Goal: Task Accomplishment & Management: Complete application form

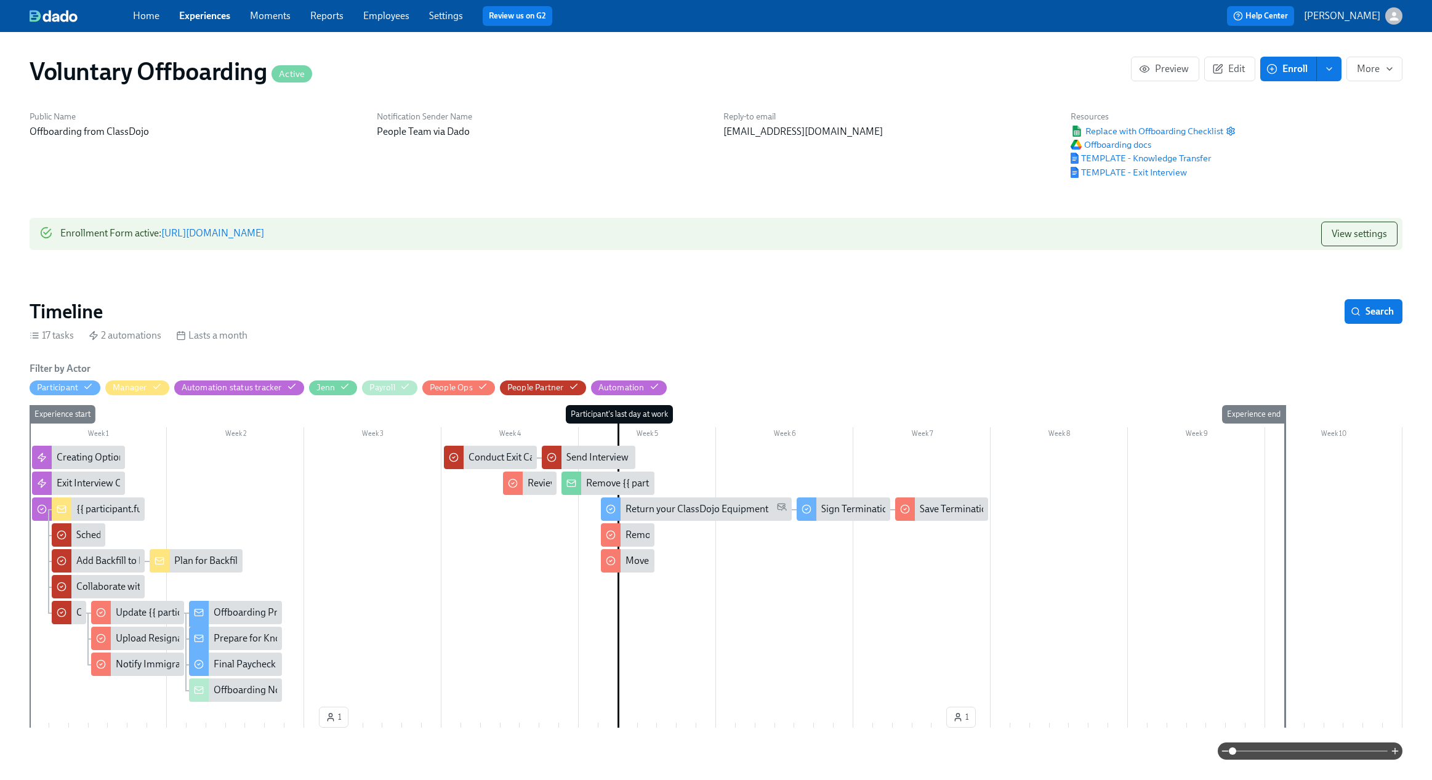
scroll to position [0, 952]
click at [1276, 79] on button "Enroll" at bounding box center [1288, 69] width 57 height 25
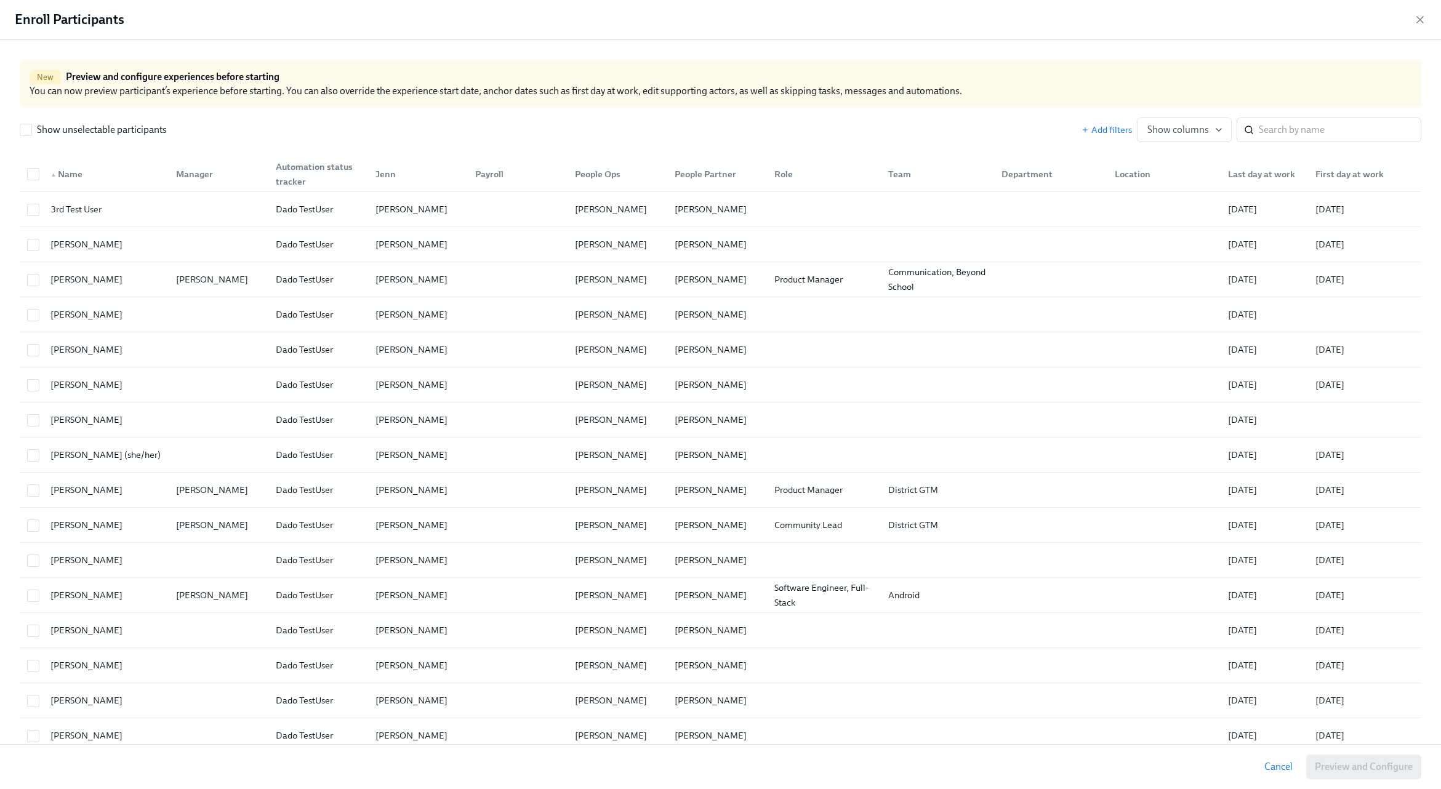
click at [1280, 74] on div "New Preview and configure experiences before starting" at bounding box center [721, 77] width 1382 height 15
click at [1419, 23] on icon "button" at bounding box center [1420, 20] width 12 height 12
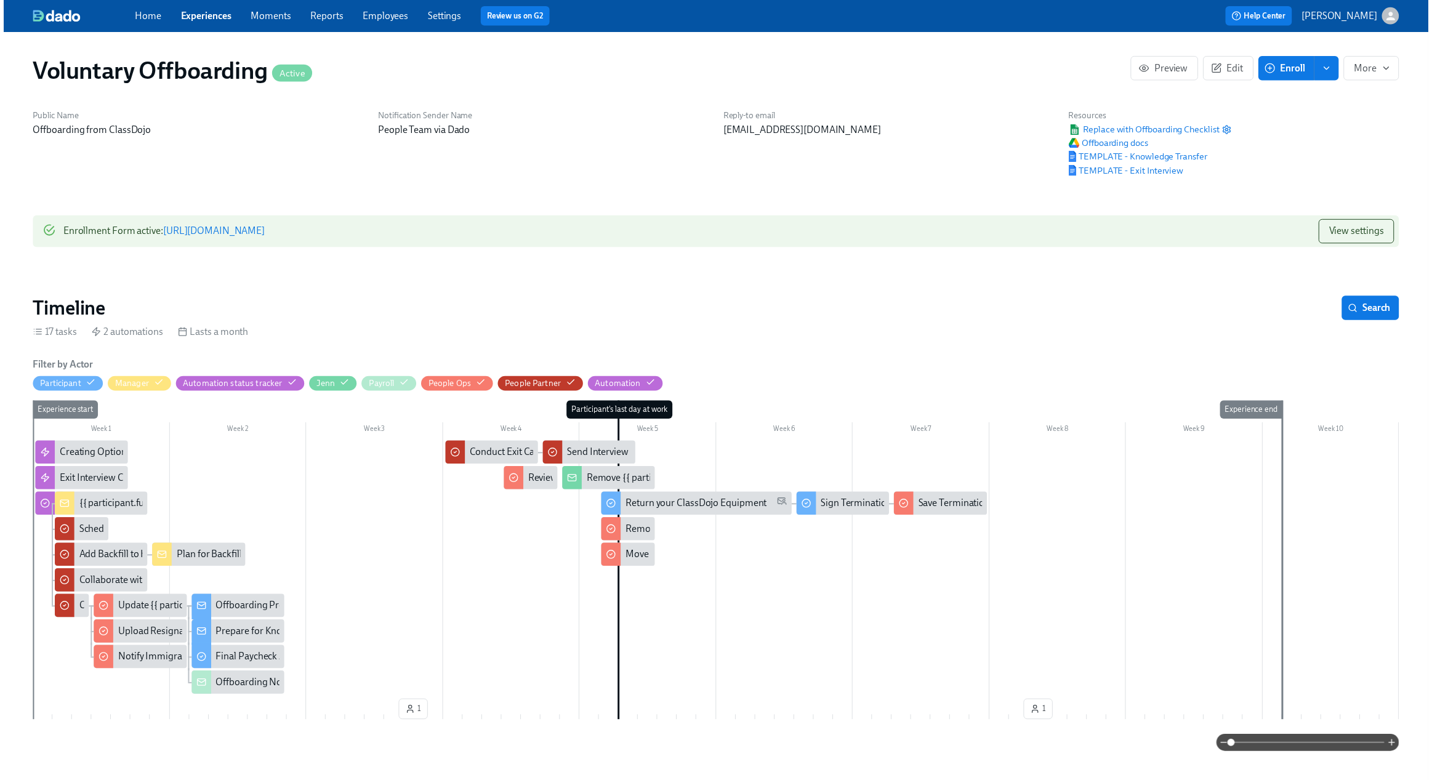
scroll to position [0, 942]
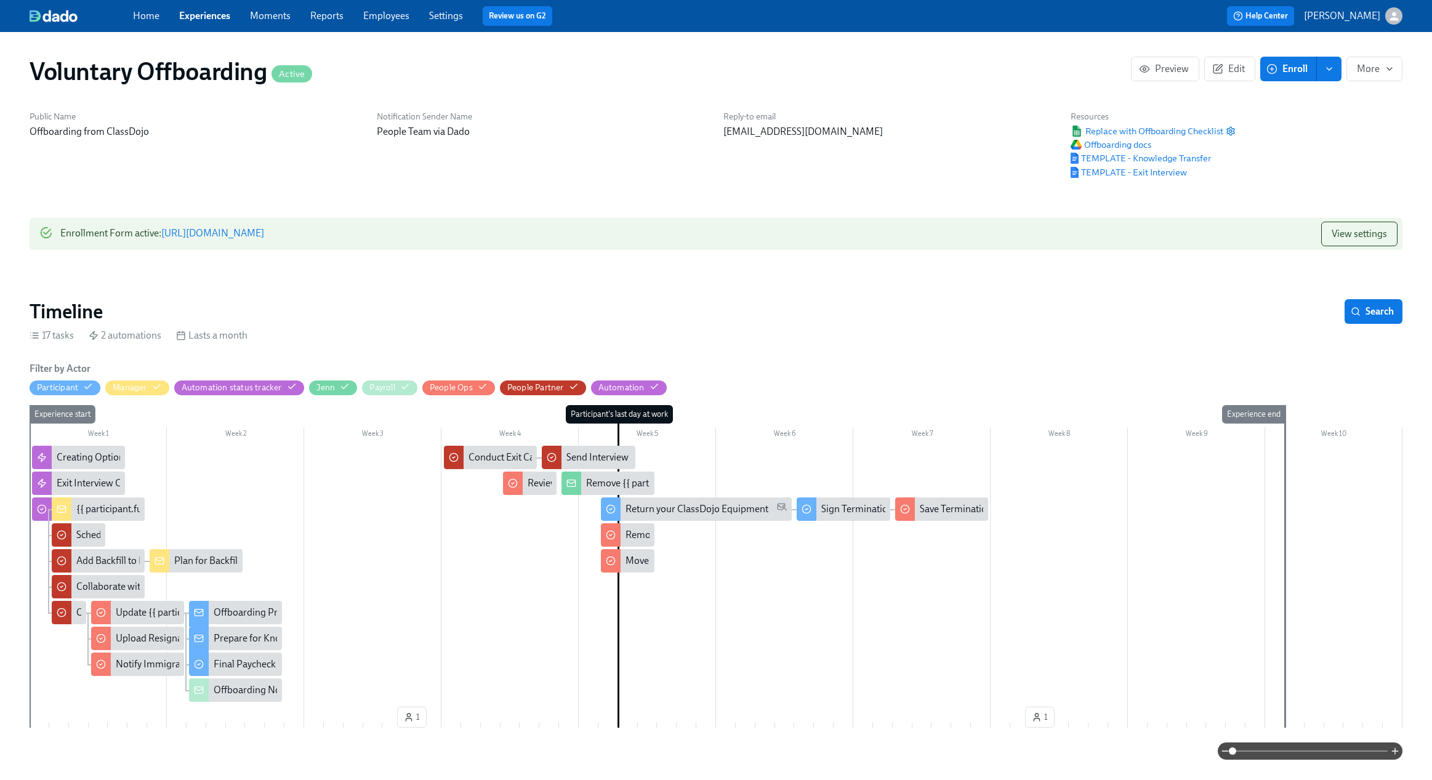
click at [264, 230] on link "https://my.dadohr.com/enrollmentForms/0HrlWzXKioZMHv1OpGTGDOd5aWDoV" at bounding box center [212, 233] width 103 height 12
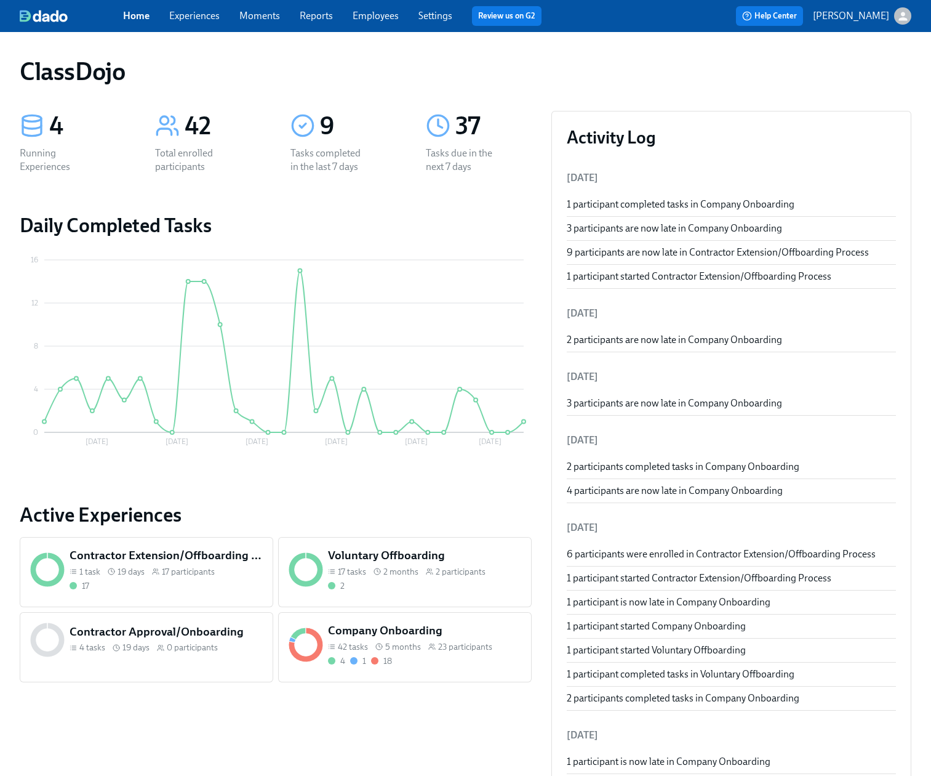
click at [392, 582] on div "2" at bounding box center [424, 586] width 193 height 12
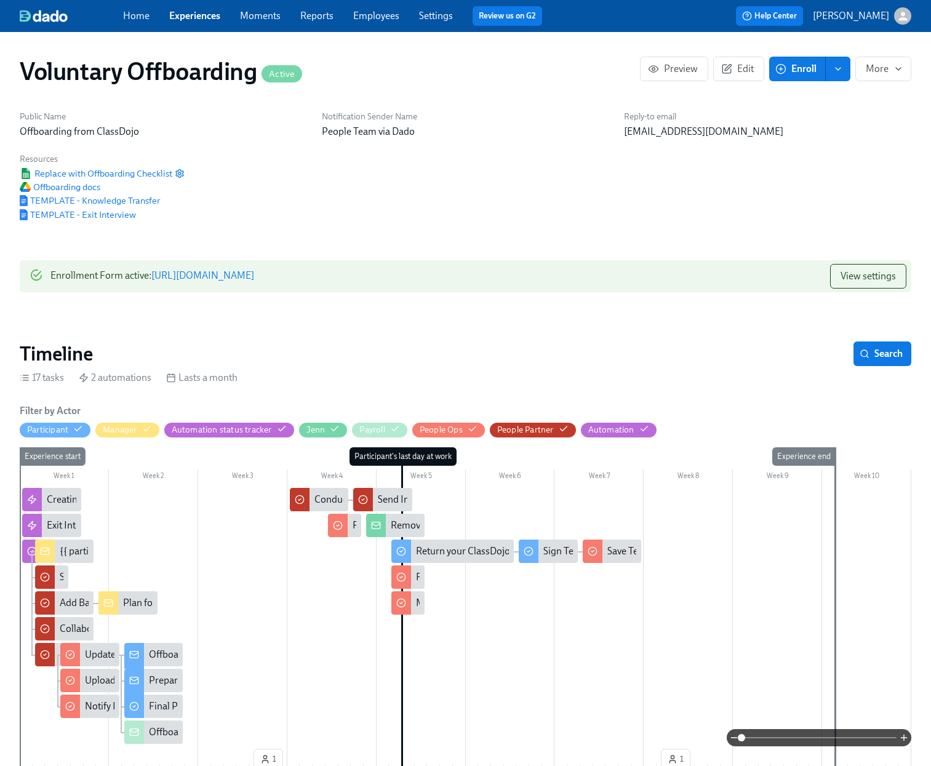
scroll to position [0, 1432]
click at [254, 276] on link "https://my.dadohr.com/enrollmentForms/0HrlWzXKioZMHv1OpGTGDOd5aWDoV" at bounding box center [202, 276] width 103 height 12
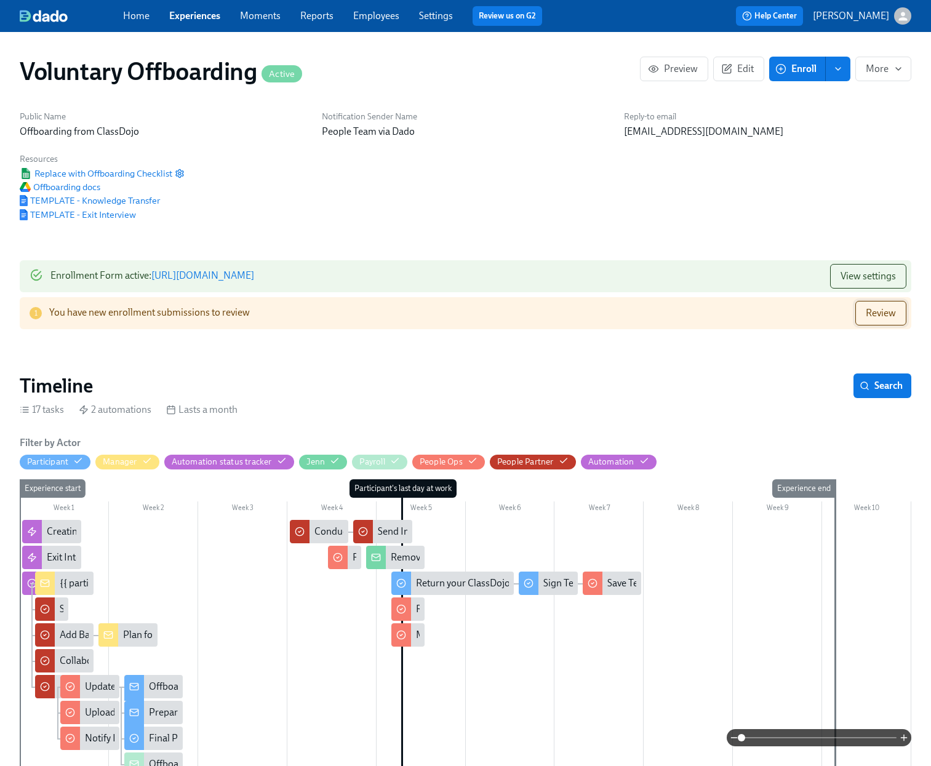
click at [888, 311] on span "Review" at bounding box center [881, 313] width 30 height 12
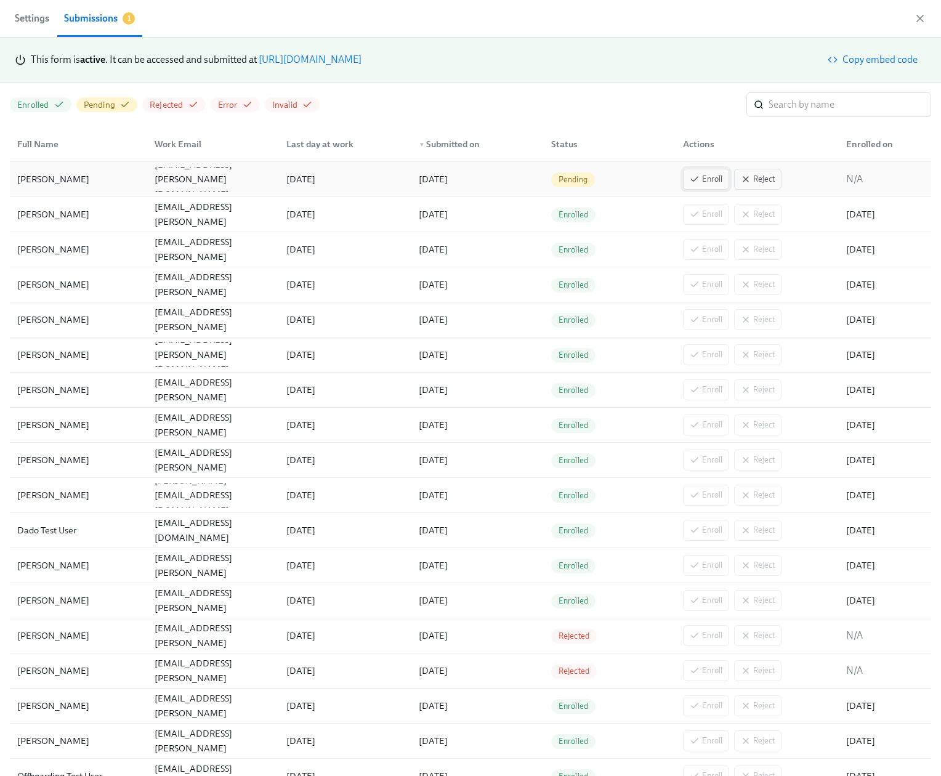
click at [694, 182] on span "Enroll" at bounding box center [705, 179] width 33 height 12
click at [919, 17] on icon "button" at bounding box center [920, 18] width 12 height 12
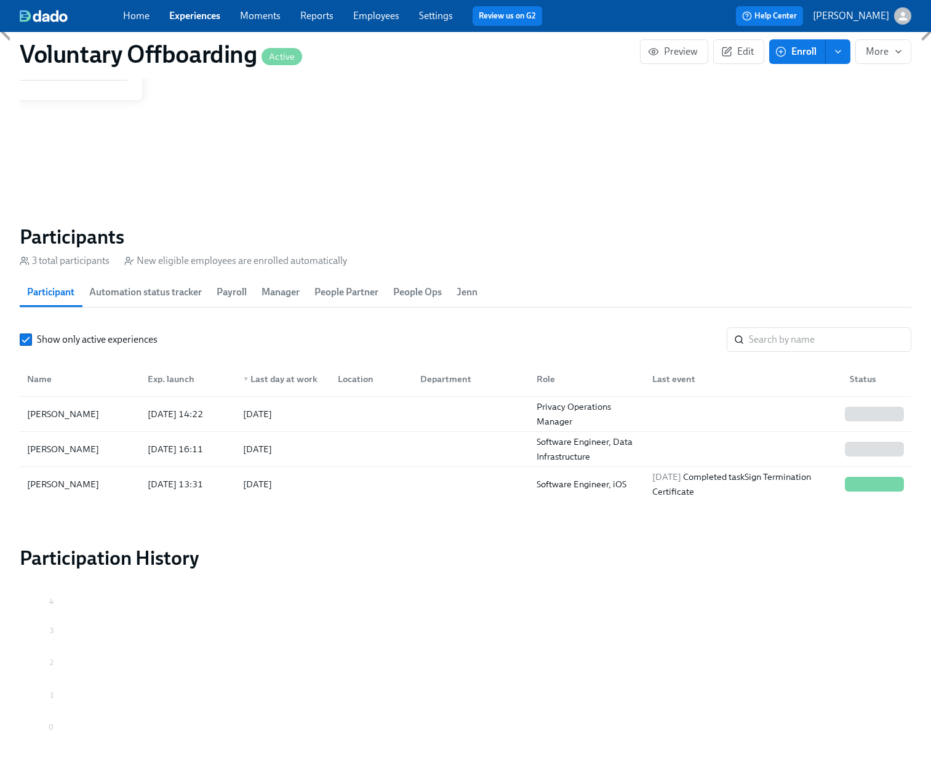
scroll to position [1050, 0]
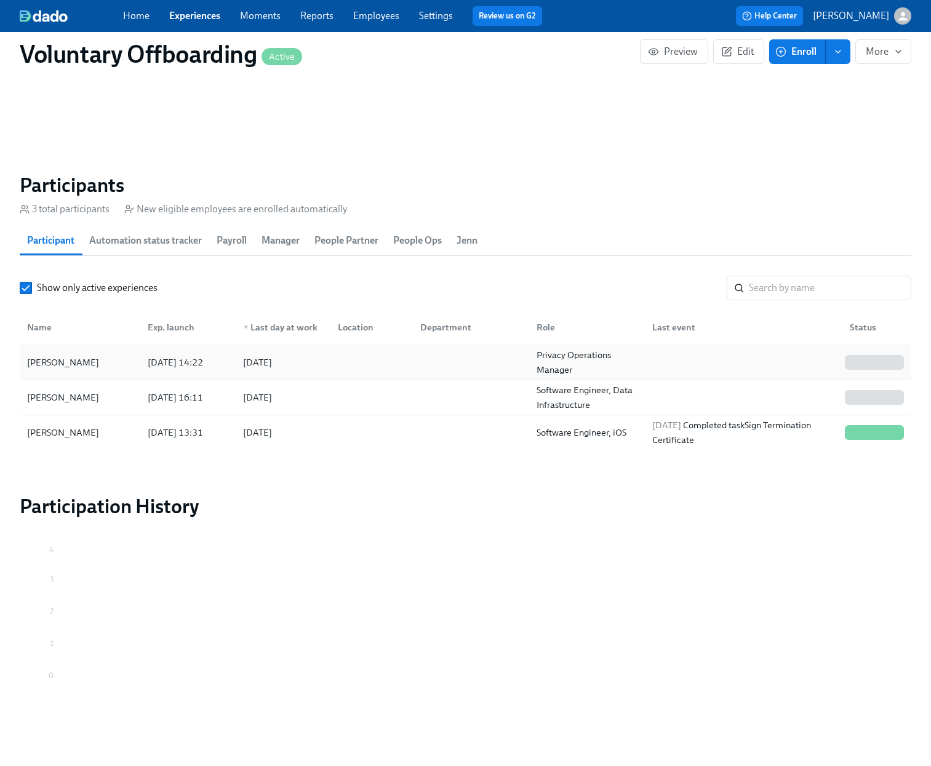
click at [381, 367] on div at bounding box center [369, 362] width 82 height 25
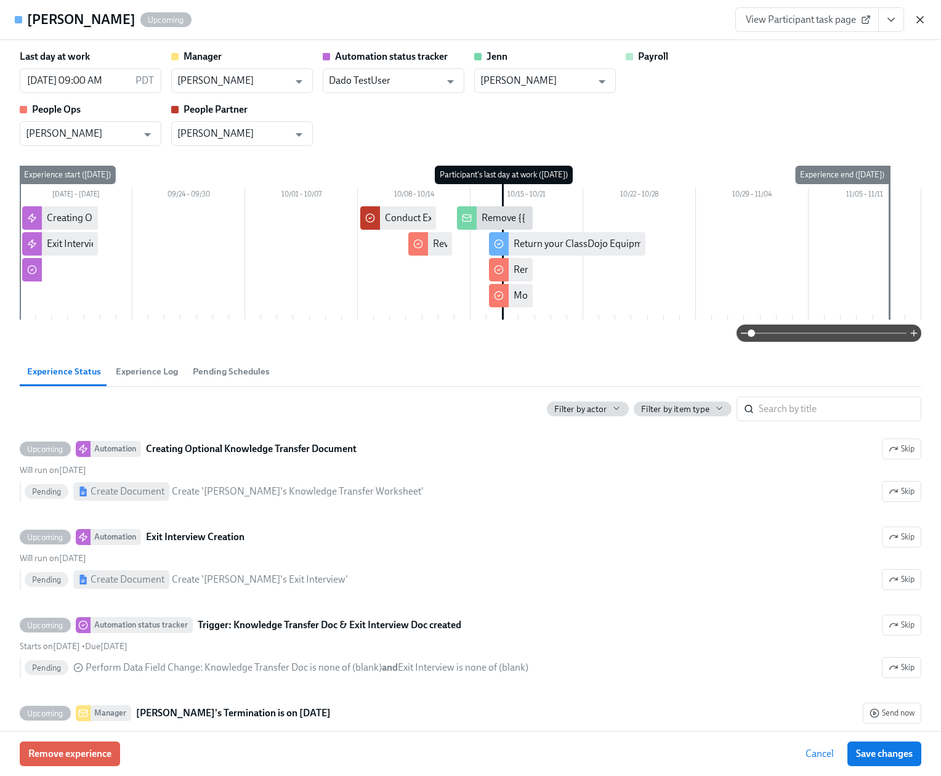
click at [923, 22] on icon "button" at bounding box center [920, 20] width 6 height 6
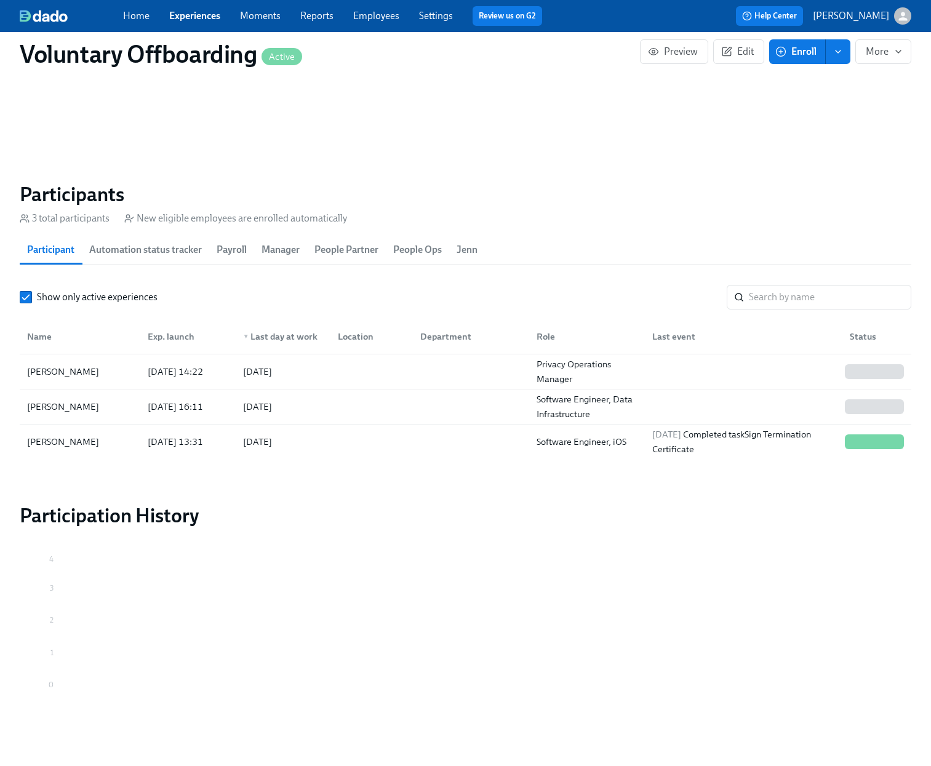
click at [453, 417] on div at bounding box center [469, 407] width 116 height 25
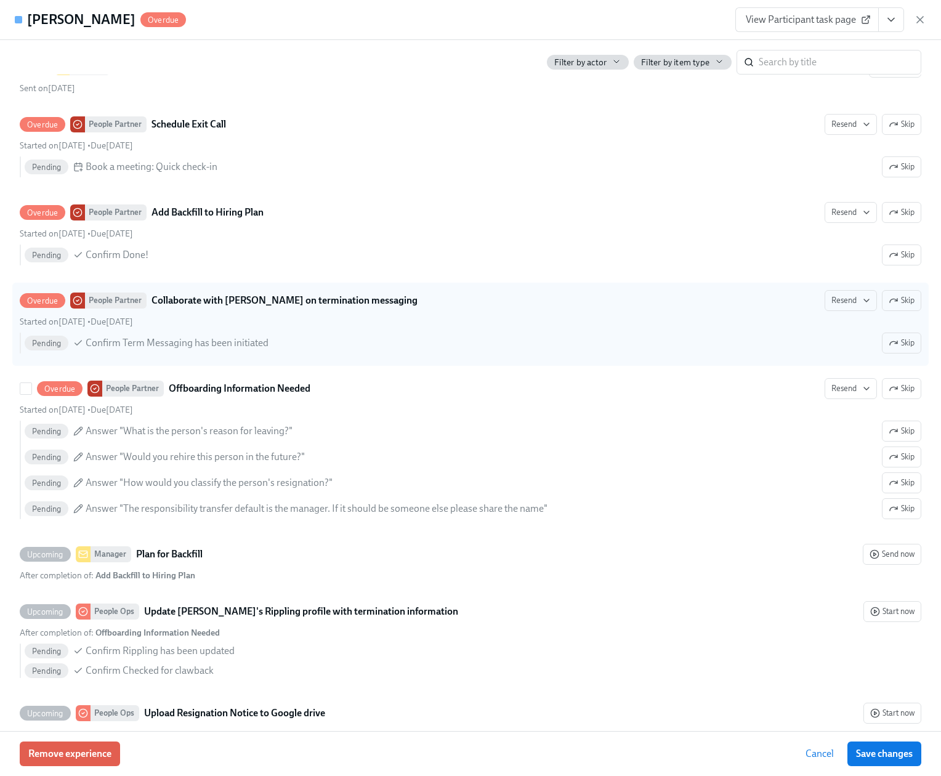
scroll to position [837, 0]
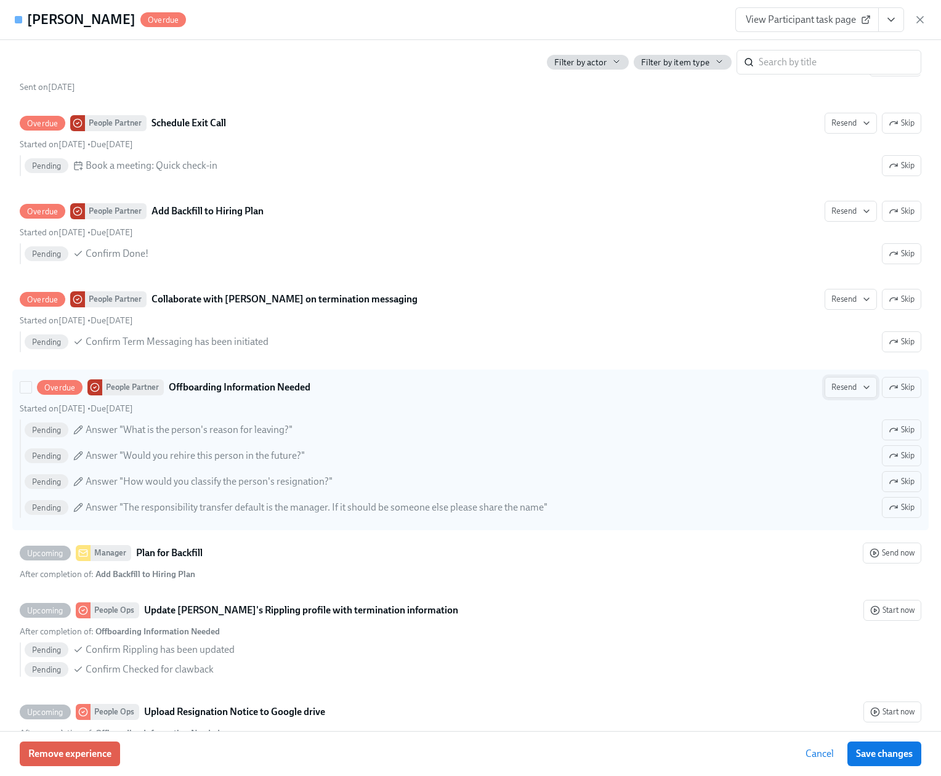
click at [825, 395] on button "Resend" at bounding box center [850, 387] width 52 height 21
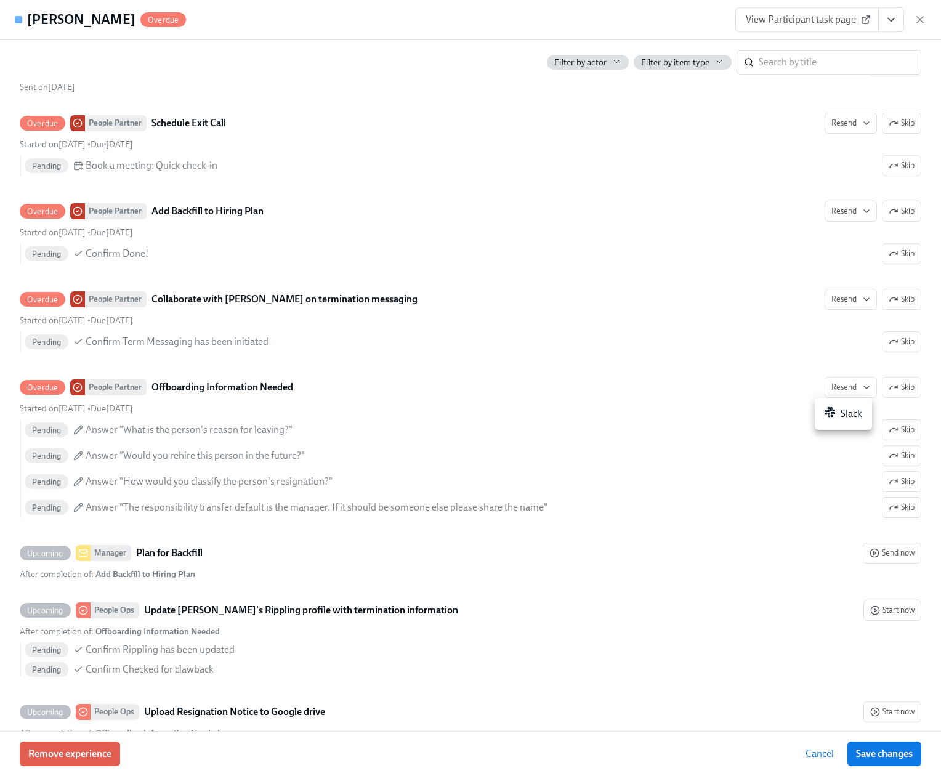
click at [542, 424] on div at bounding box center [470, 388] width 941 height 776
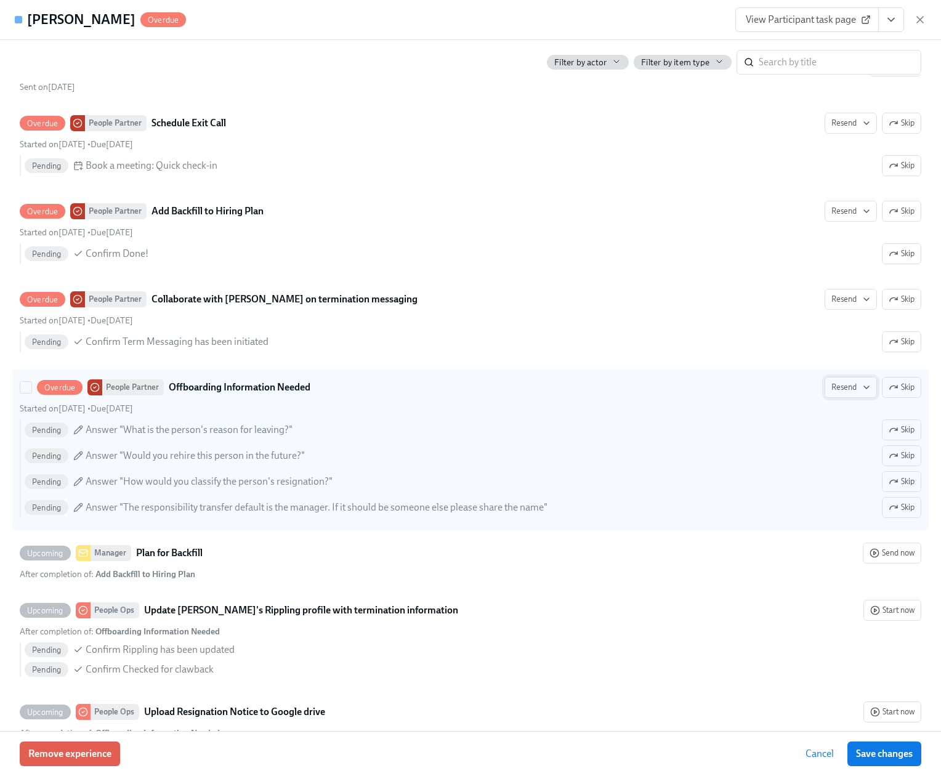
click at [831, 391] on span "Resend" at bounding box center [850, 387] width 39 height 12
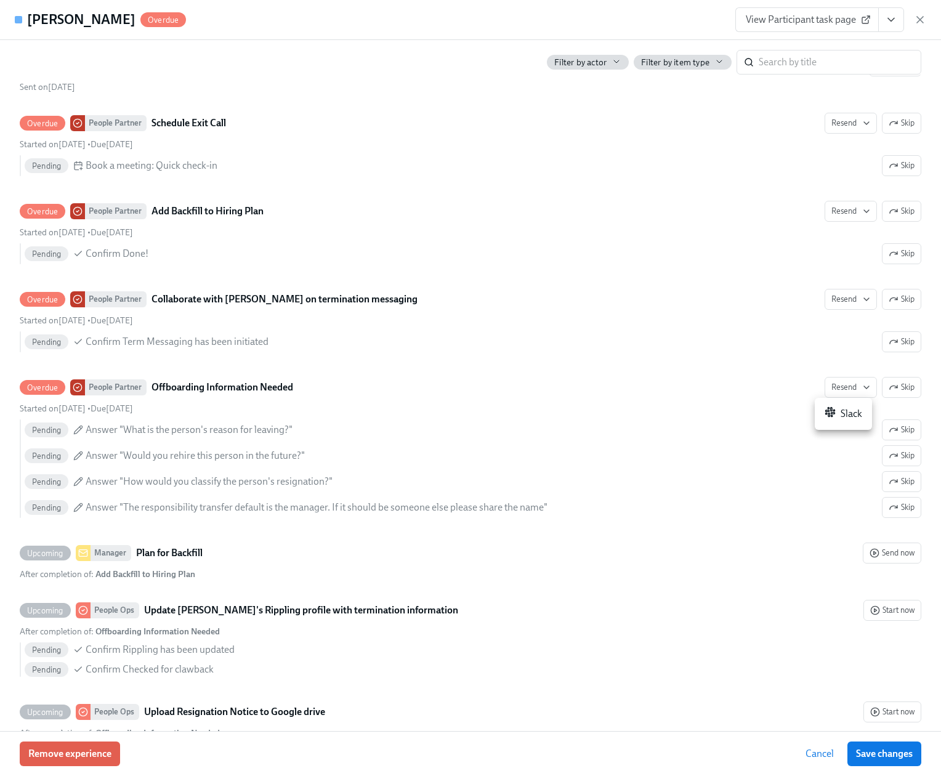
click at [835, 416] on div "Slack" at bounding box center [843, 413] width 38 height 15
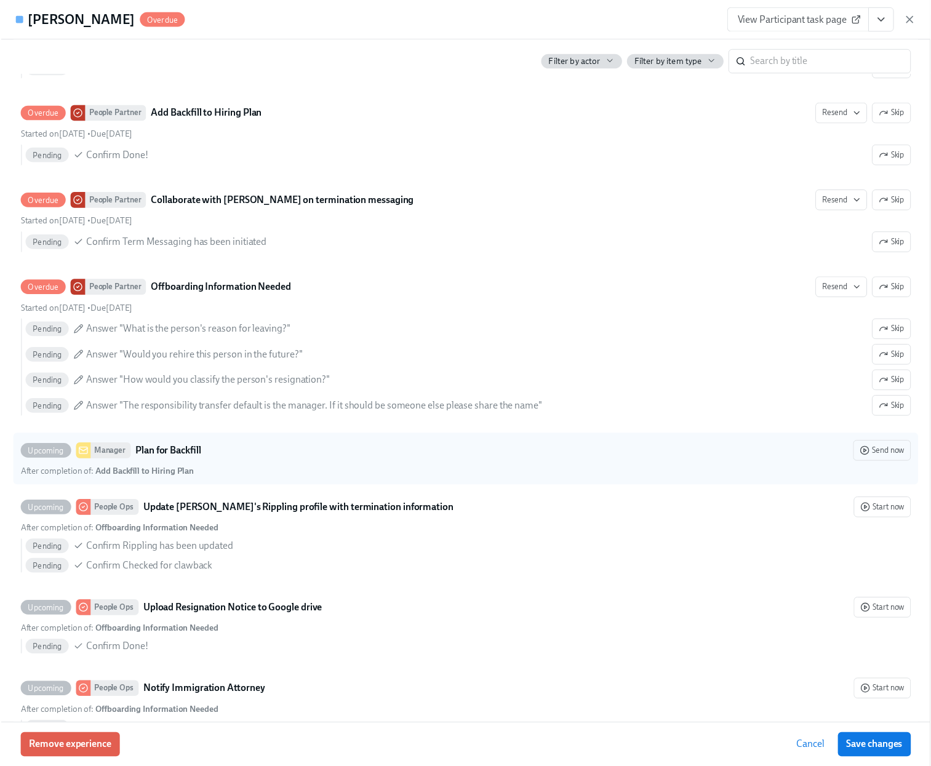
scroll to position [229, 0]
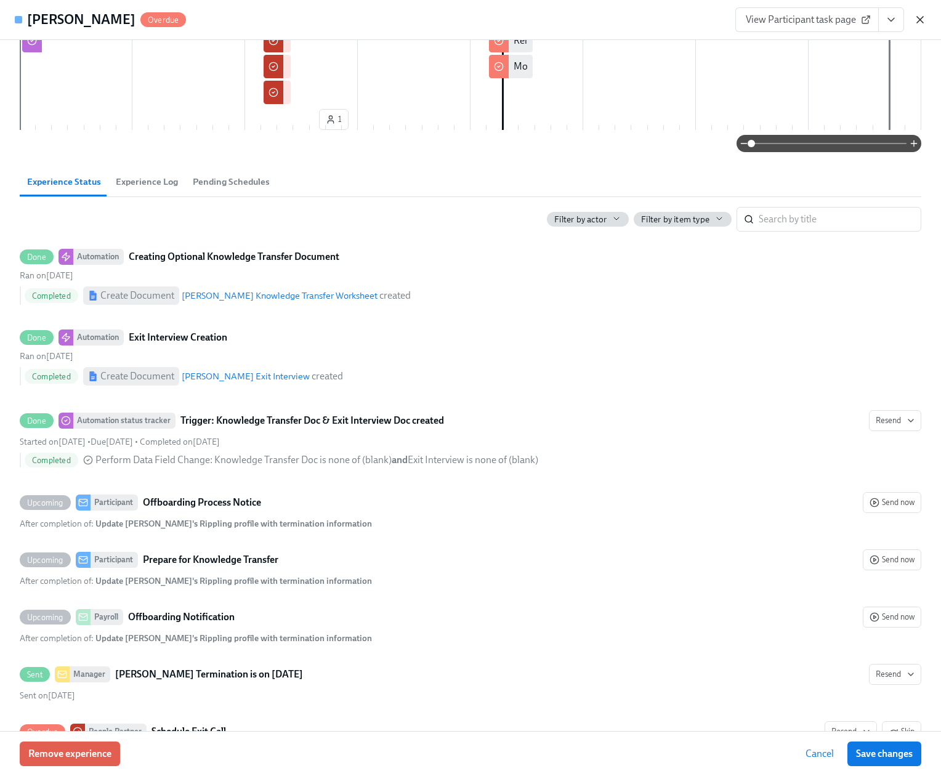
click at [919, 21] on icon "button" at bounding box center [920, 20] width 12 height 12
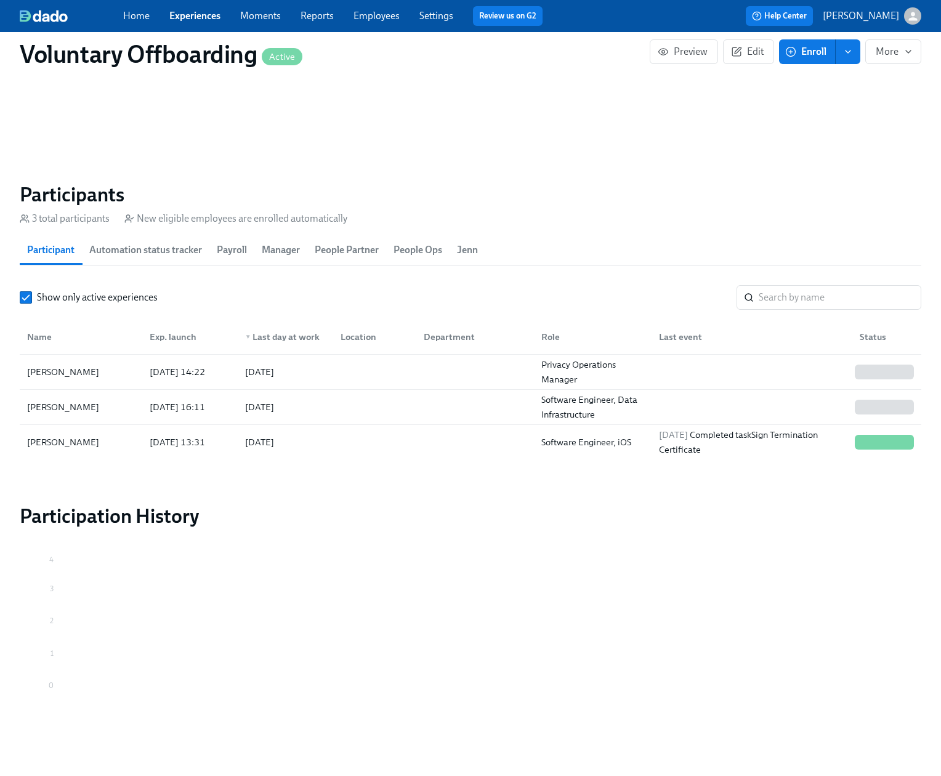
scroll to position [0, 1423]
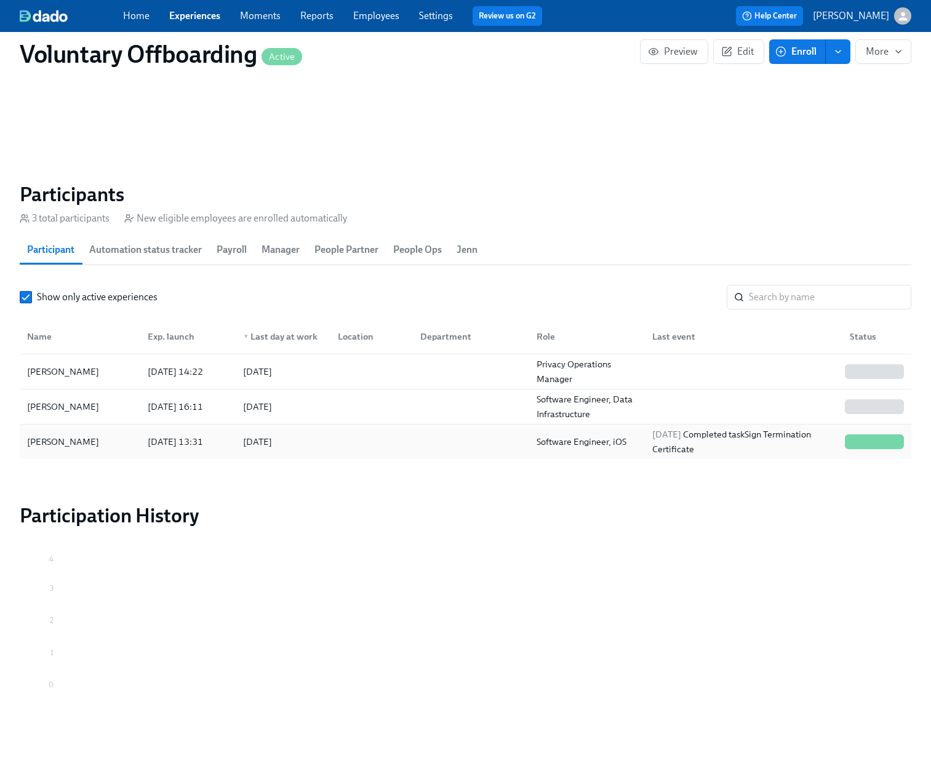
click at [464, 440] on div at bounding box center [469, 442] width 116 height 25
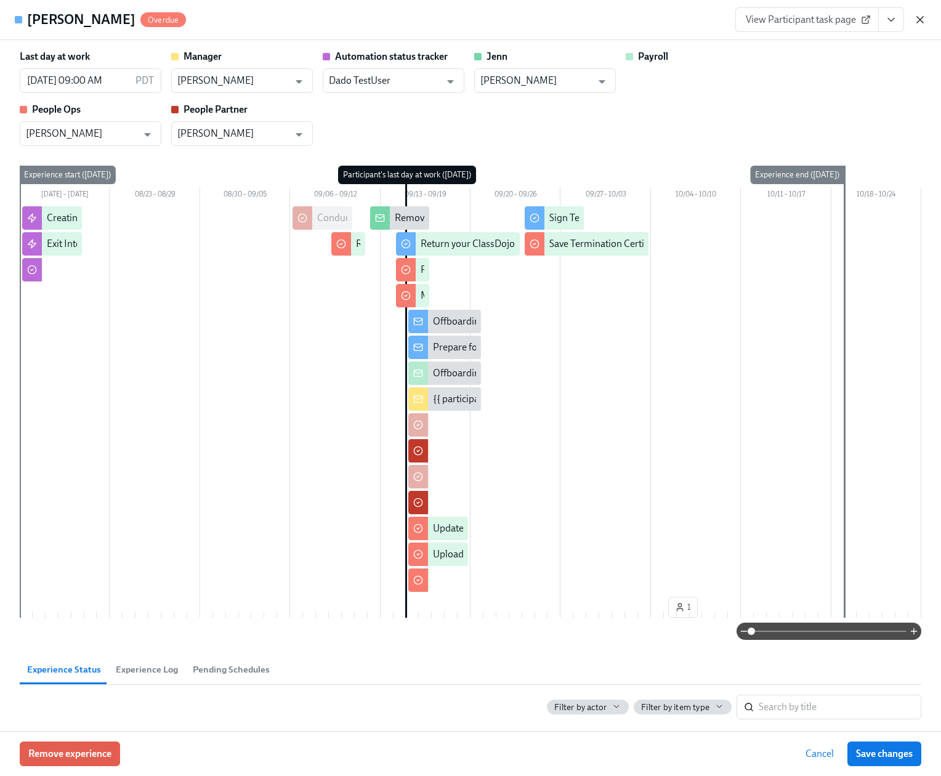
click at [923, 22] on icon "button" at bounding box center [920, 20] width 12 height 12
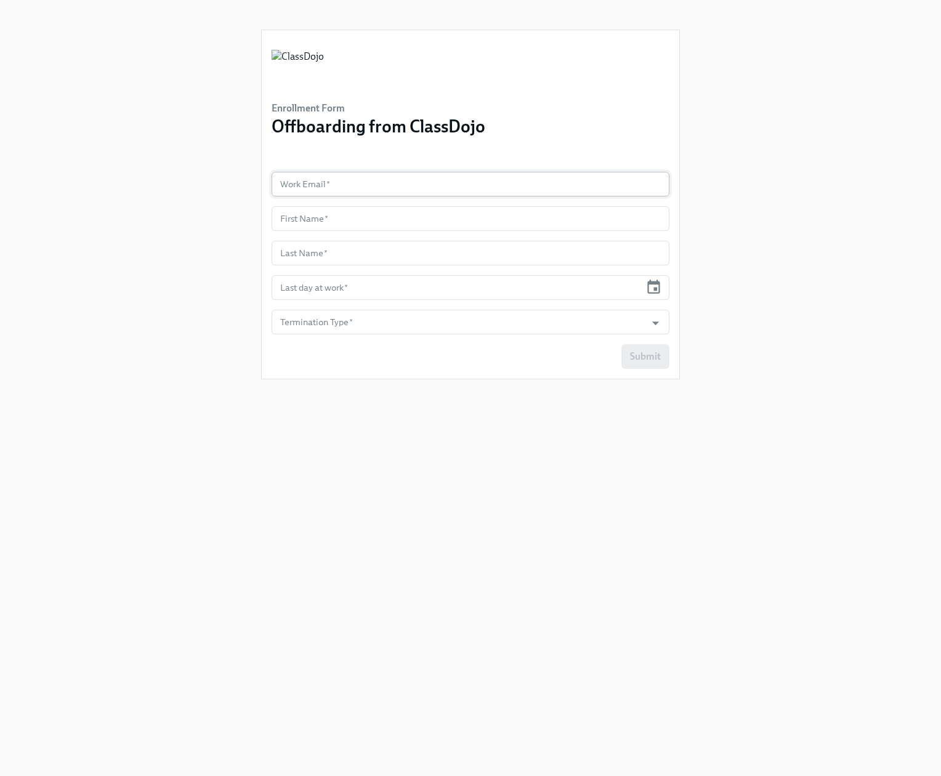
click at [297, 174] on input "text" at bounding box center [470, 184] width 398 height 25
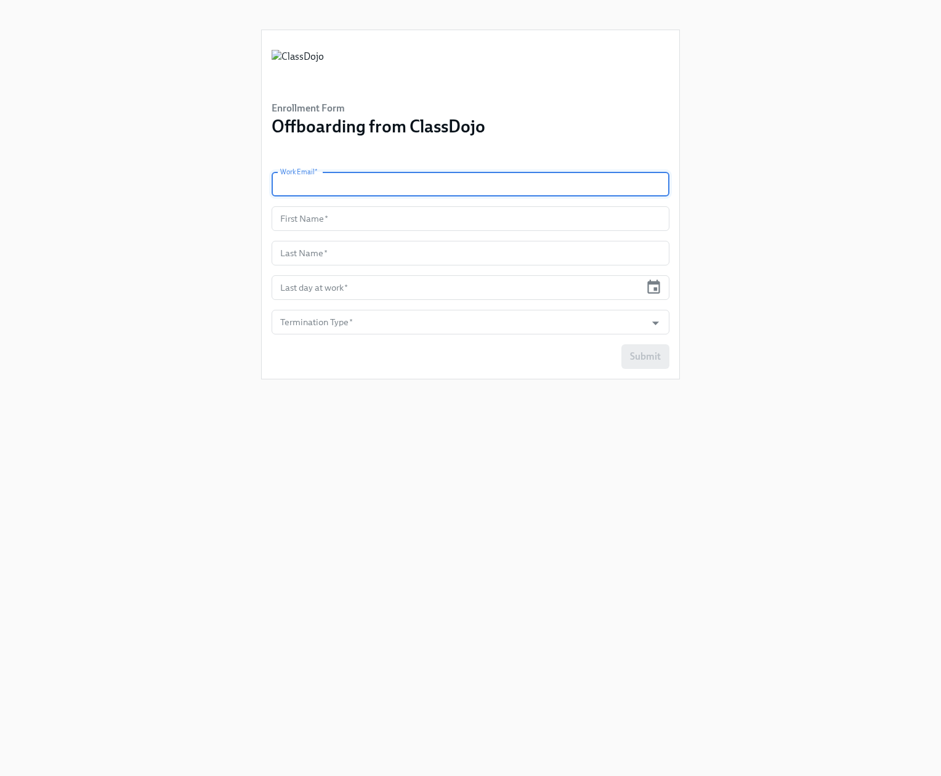
paste input "[EMAIL_ADDRESS][PERSON_NAME][DOMAIN_NAME]"
type input "[EMAIL_ADDRESS][PERSON_NAME][DOMAIN_NAME]"
click at [347, 225] on input "text" at bounding box center [470, 218] width 398 height 25
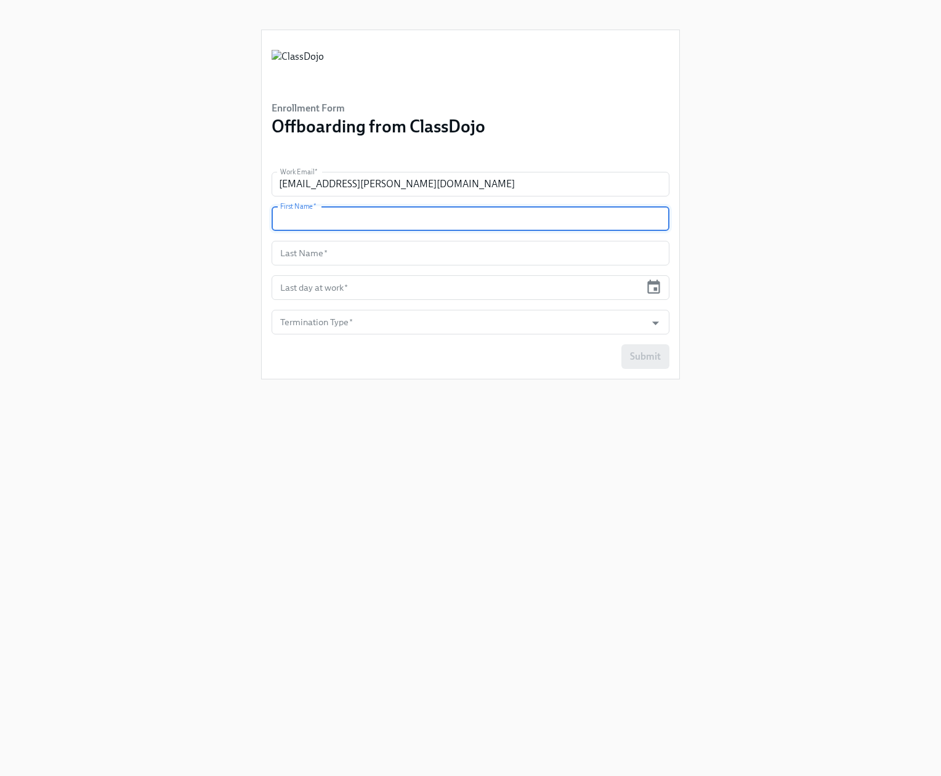
paste input "Aman"
type input "Aman"
click at [343, 253] on input "text" at bounding box center [470, 253] width 398 height 25
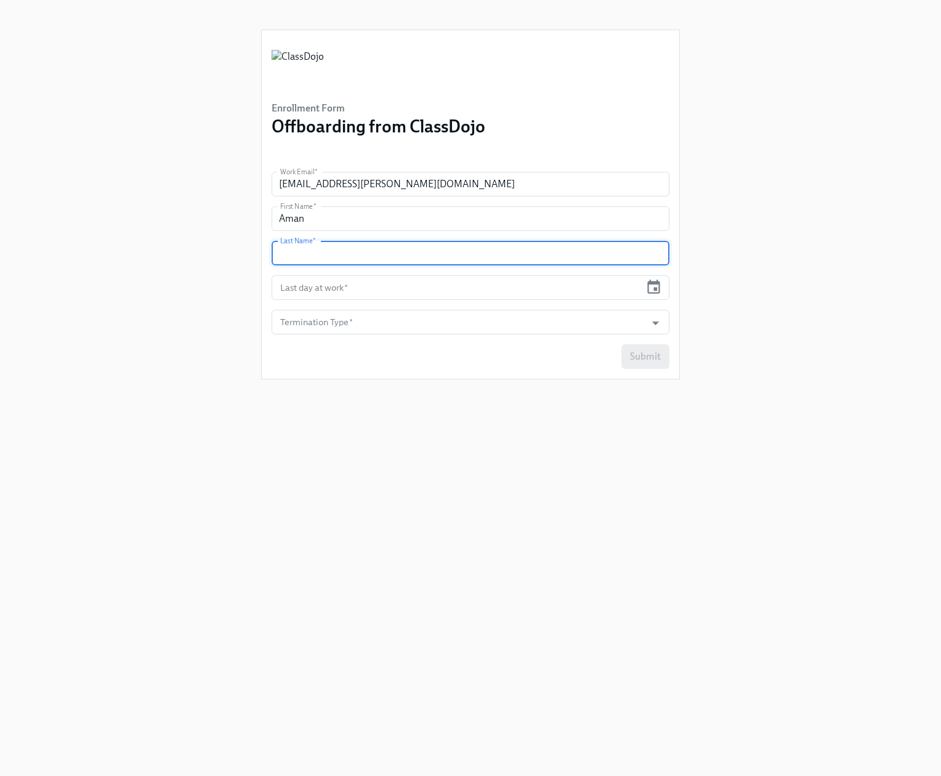
paste input "[PERSON_NAME]"
type input "[PERSON_NAME]"
click at [352, 291] on input "text" at bounding box center [455, 287] width 369 height 25
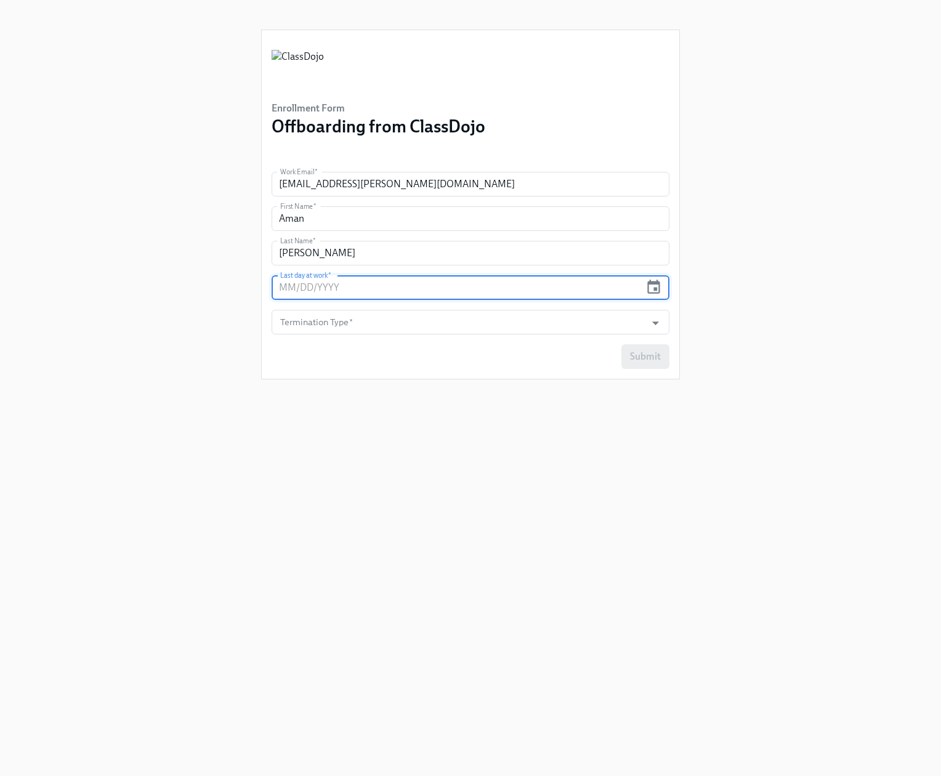
click at [339, 288] on input "text" at bounding box center [455, 287] width 369 height 25
click at [649, 286] on icon "button" at bounding box center [653, 287] width 17 height 17
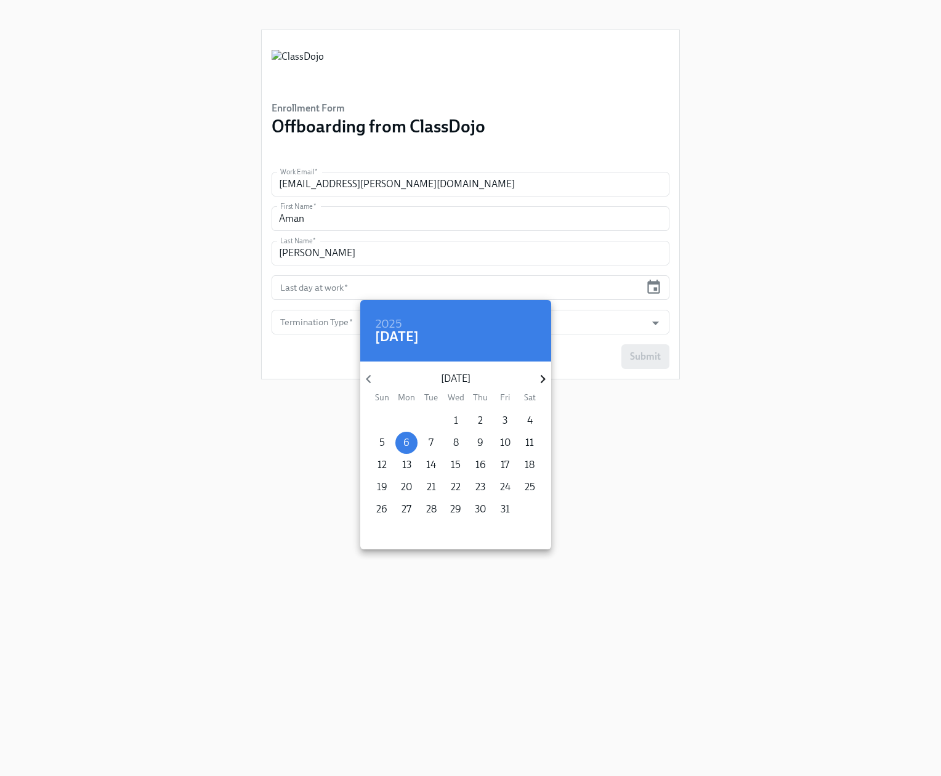
click at [539, 379] on icon "button" at bounding box center [542, 379] width 17 height 17
click at [372, 382] on icon "button" at bounding box center [368, 379] width 17 height 17
click at [508, 467] on p "17" at bounding box center [504, 465] width 9 height 14
type input "[DATE]"
click at [635, 491] on div at bounding box center [470, 388] width 941 height 776
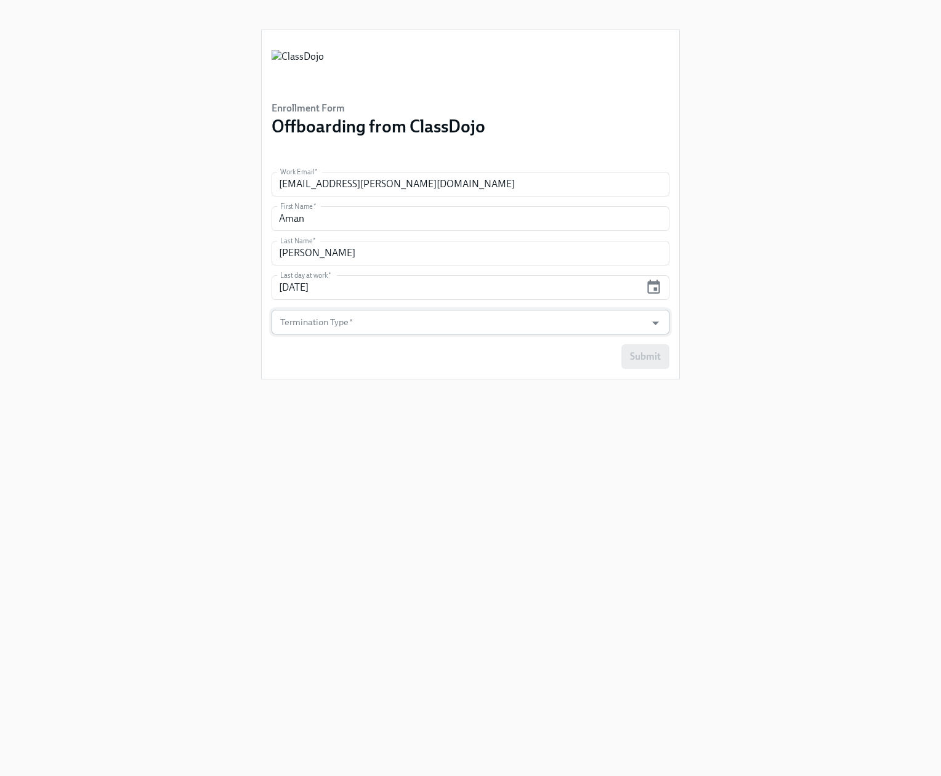
click at [307, 318] on input "Termination Type   *" at bounding box center [459, 322] width 362 height 25
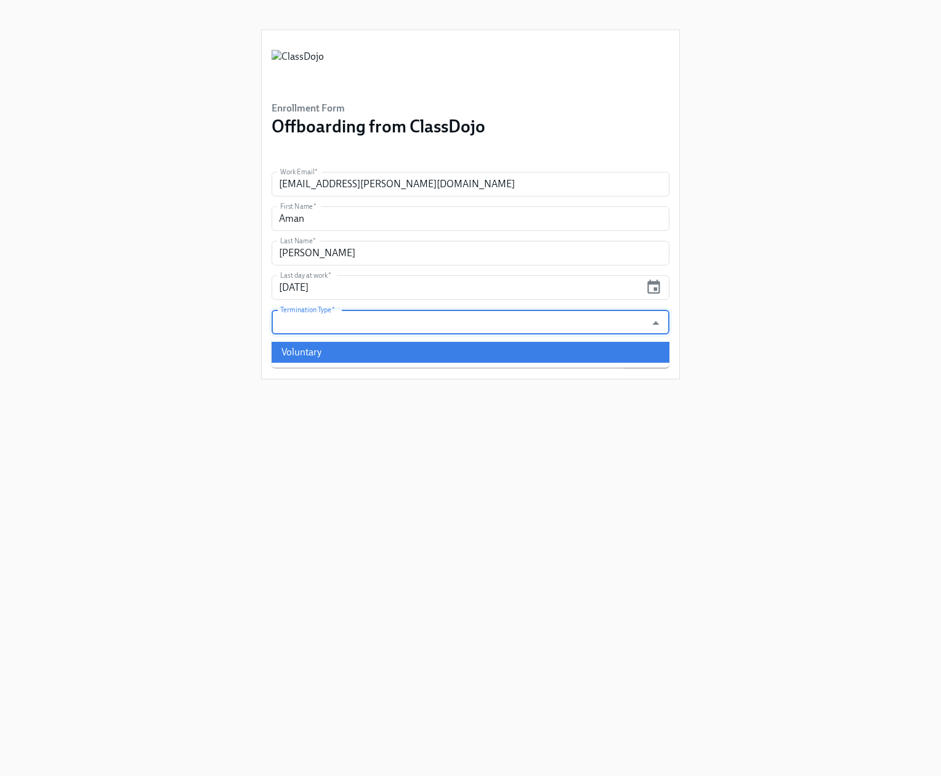
click at [332, 358] on li "Voluntary" at bounding box center [470, 352] width 398 height 21
type input "Voluntary"
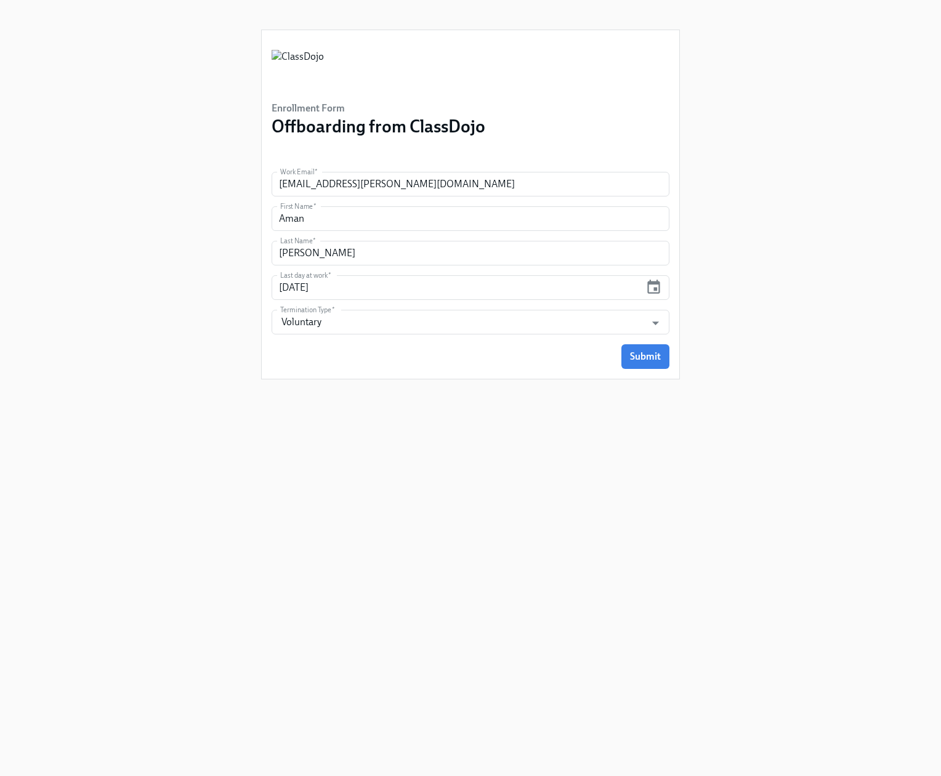
drag, startPoint x: 492, startPoint y: 419, endPoint x: 616, endPoint y: 380, distance: 129.5
click at [492, 419] on div "Enrollment Form Offboarding from ClassDojo Work Email   * [EMAIL_ADDRESS][PERSO…" at bounding box center [470, 373] width 419 height 746
click at [637, 359] on span "Submit" at bounding box center [645, 356] width 31 height 12
